Goal: Find contact information: Find contact information

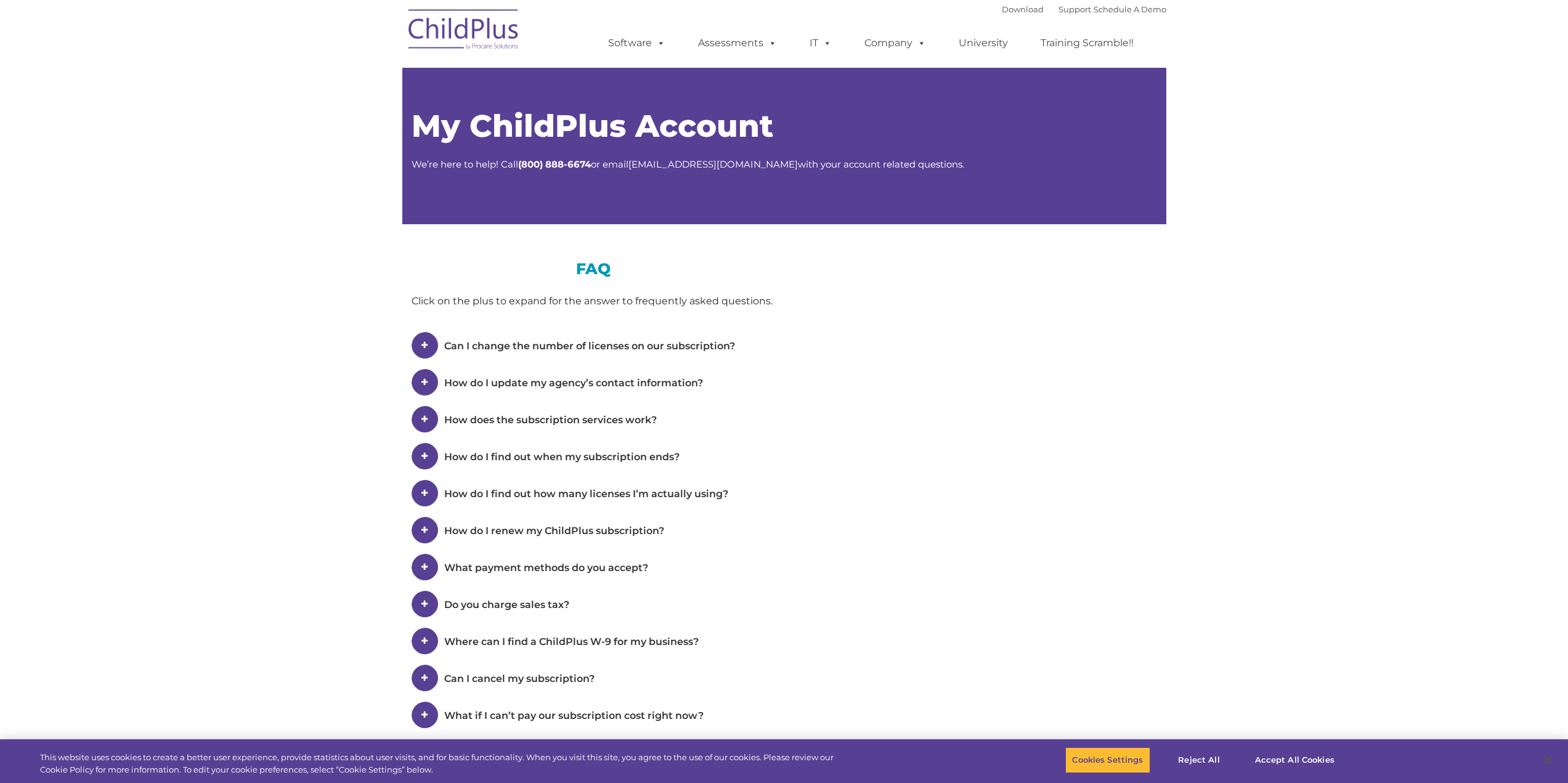
type input ""
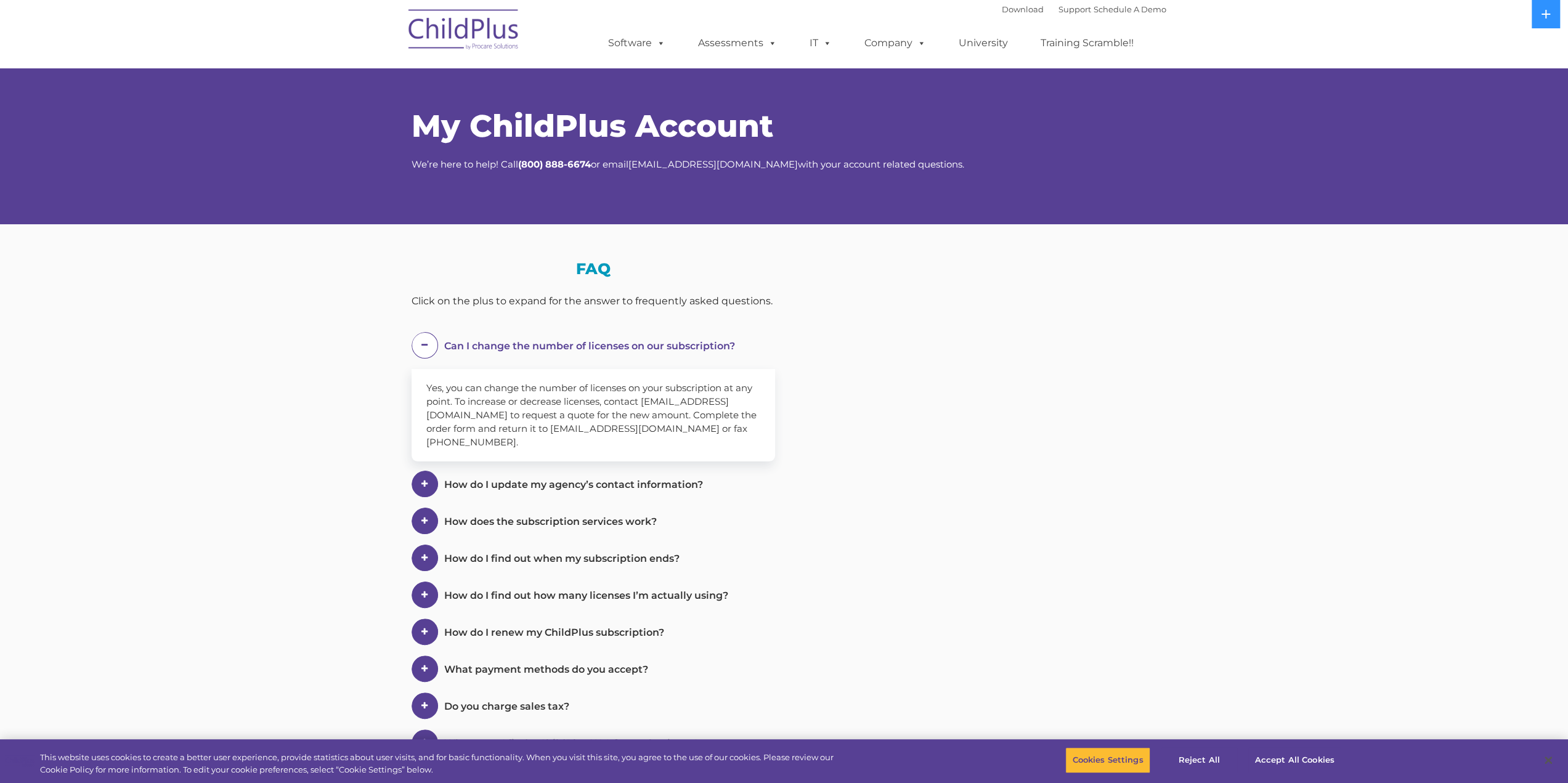
select select "MEDIUM"
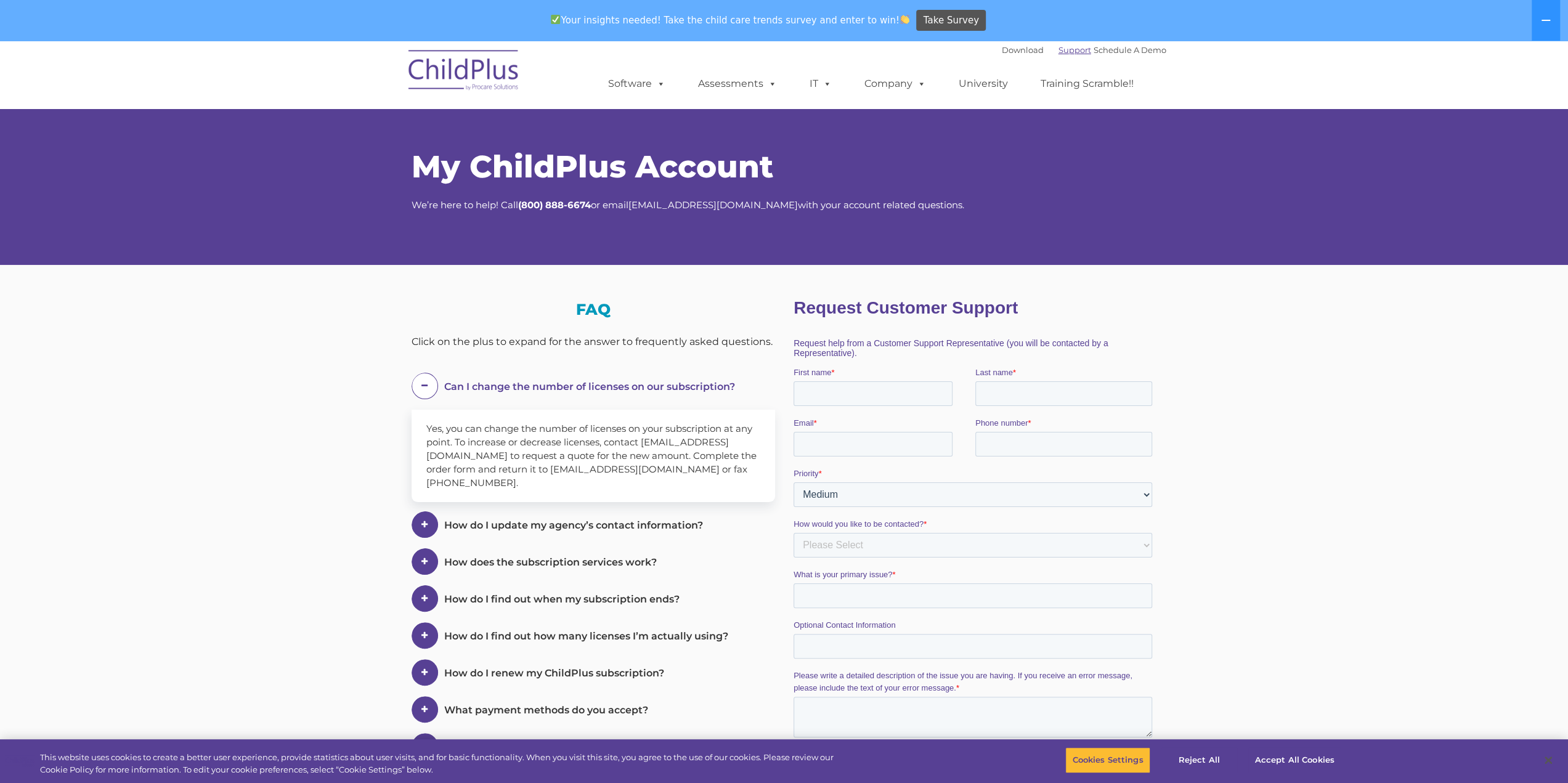
click at [1064, 49] on link "Support" at bounding box center [1074, 50] width 33 height 10
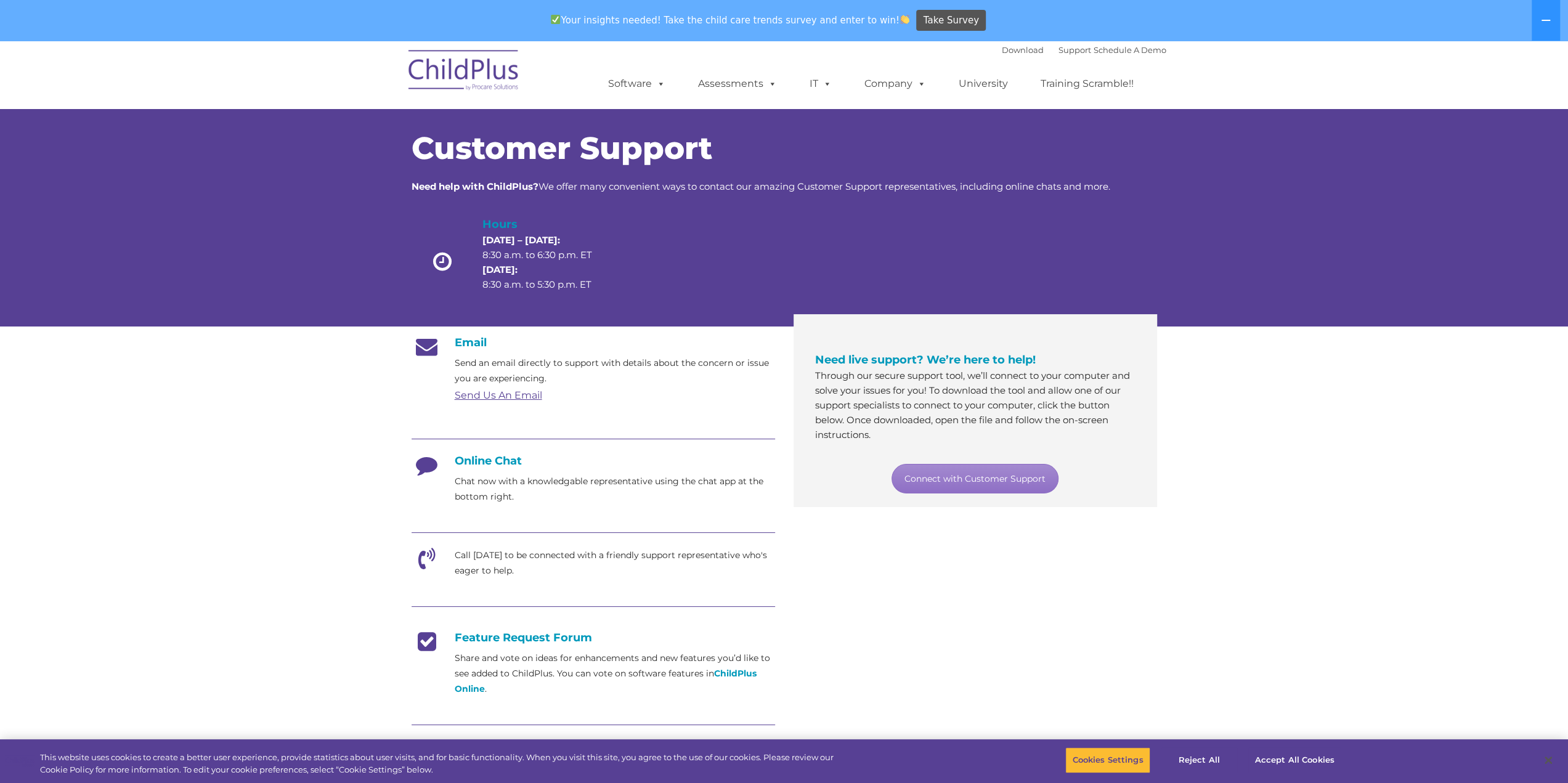
click at [523, 397] on link "Send Us An Email" at bounding box center [498, 395] width 87 height 12
